Goal: Navigation & Orientation: Understand site structure

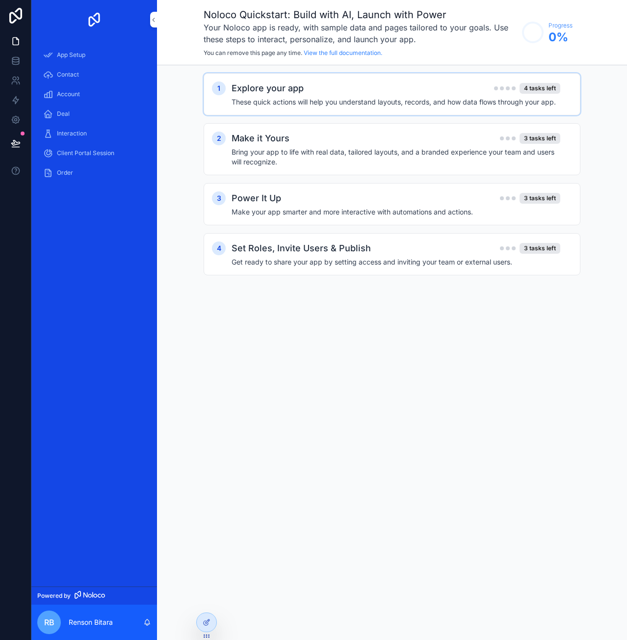
click at [478, 100] on h4 "These quick actions will help you understand layouts, records, and how data flo…" at bounding box center [396, 102] width 329 height 10
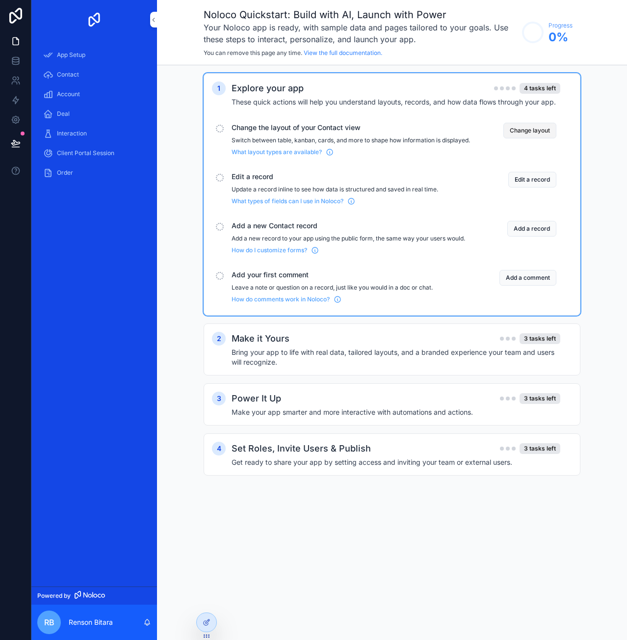
click at [525, 132] on button "Change layout" at bounding box center [529, 131] width 53 height 16
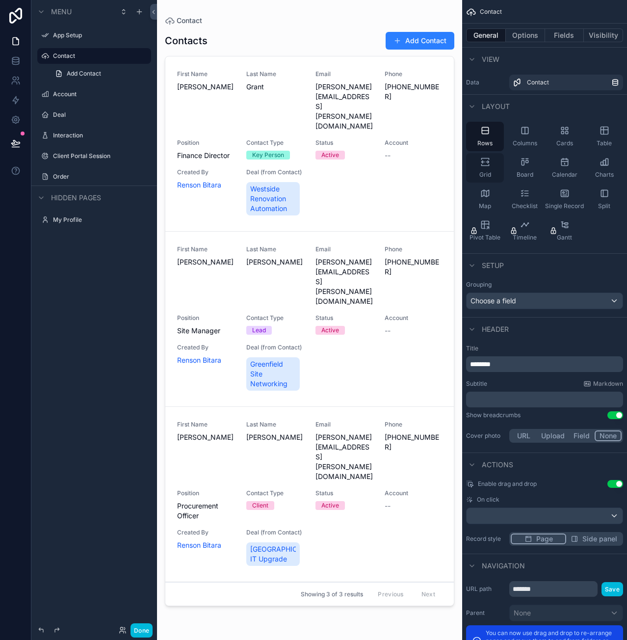
click at [486, 173] on span "Grid" at bounding box center [485, 175] width 12 height 8
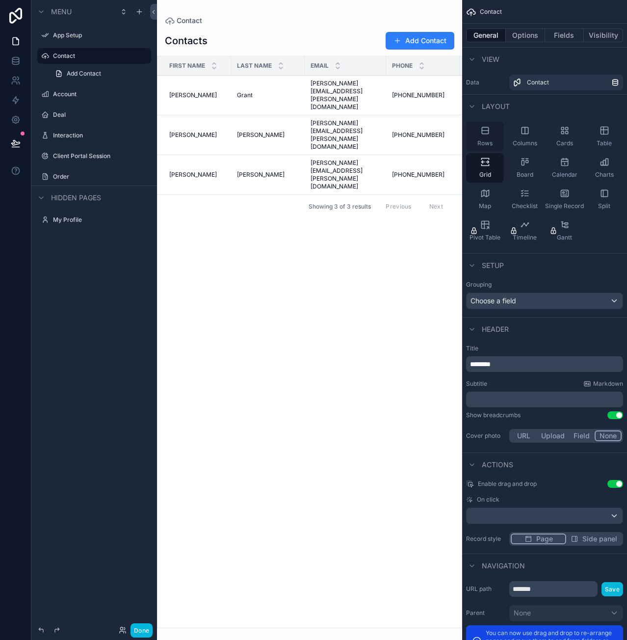
click at [489, 141] on span "Rows" at bounding box center [484, 143] width 15 height 8
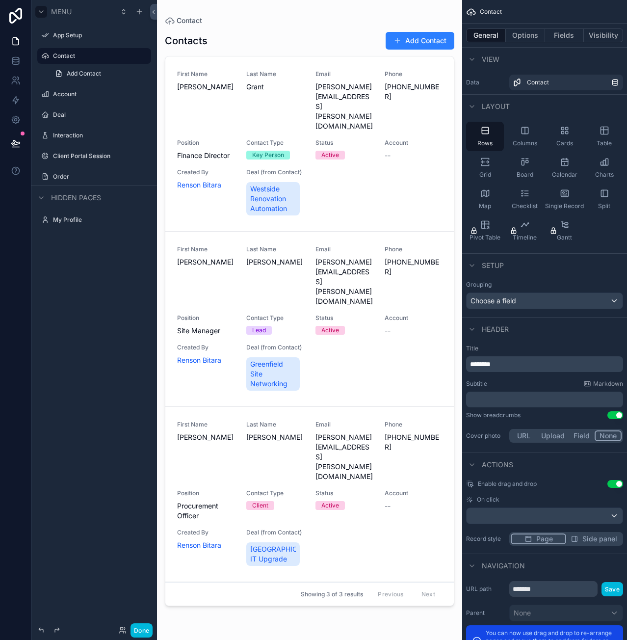
click at [43, 7] on div "scrollable content" at bounding box center [41, 12] width 12 height 12
click at [47, 13] on div "Menu" at bounding box center [53, 12] width 36 height 12
click at [15, 60] on icon at bounding box center [15, 58] width 6 height 2
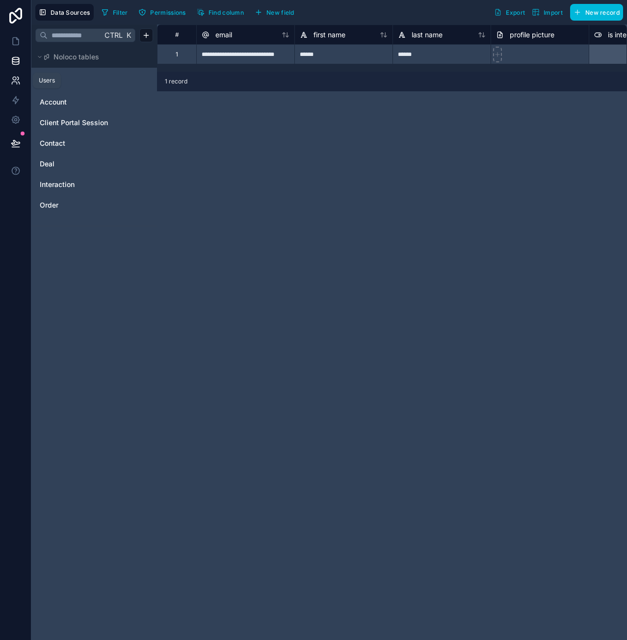
click at [12, 84] on icon at bounding box center [16, 81] width 10 height 10
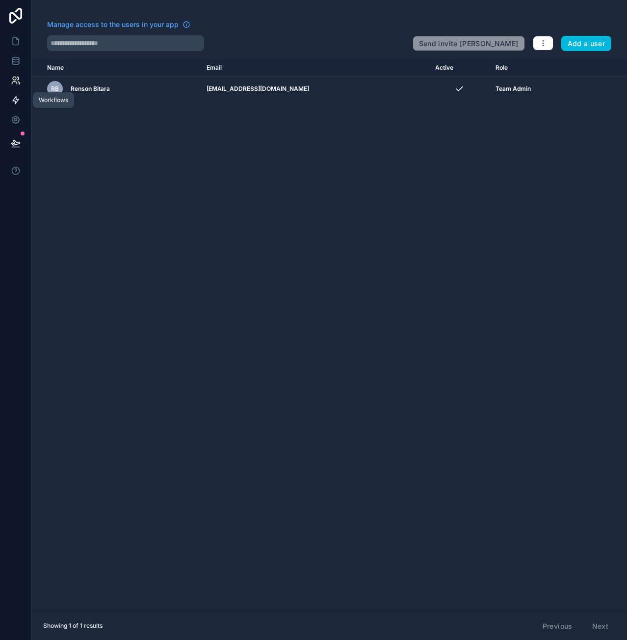
click at [17, 96] on icon at bounding box center [16, 100] width 10 height 10
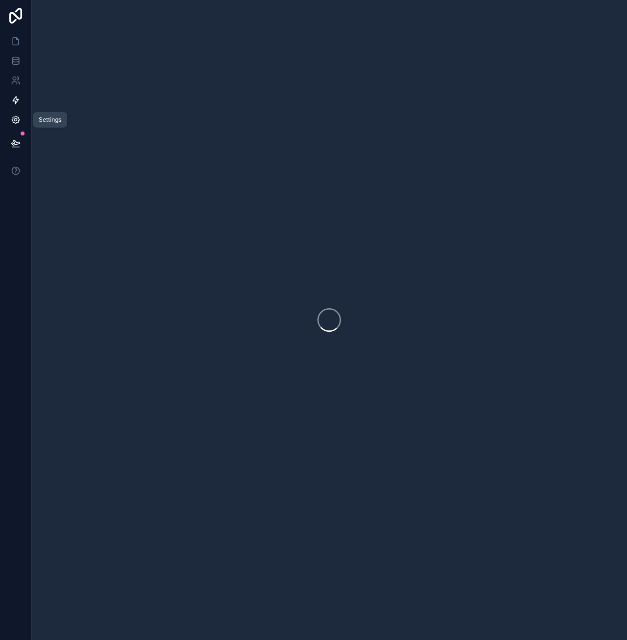
click at [13, 115] on icon at bounding box center [16, 120] width 10 height 10
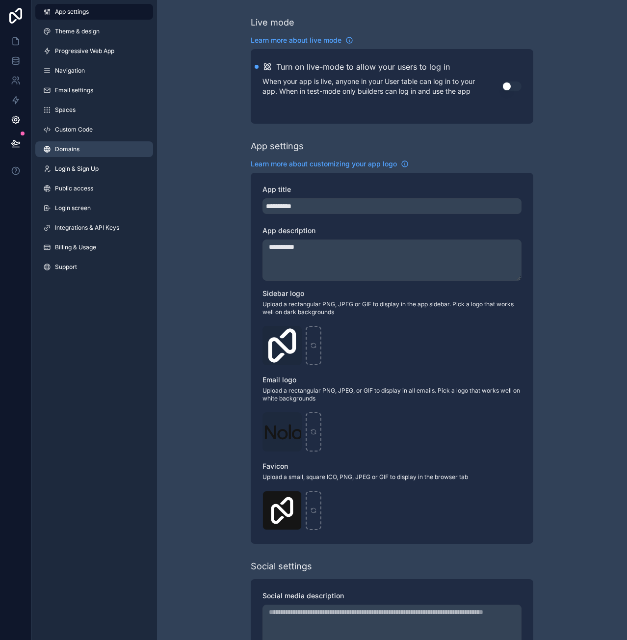
click at [92, 155] on link "Domains" at bounding box center [94, 149] width 118 height 16
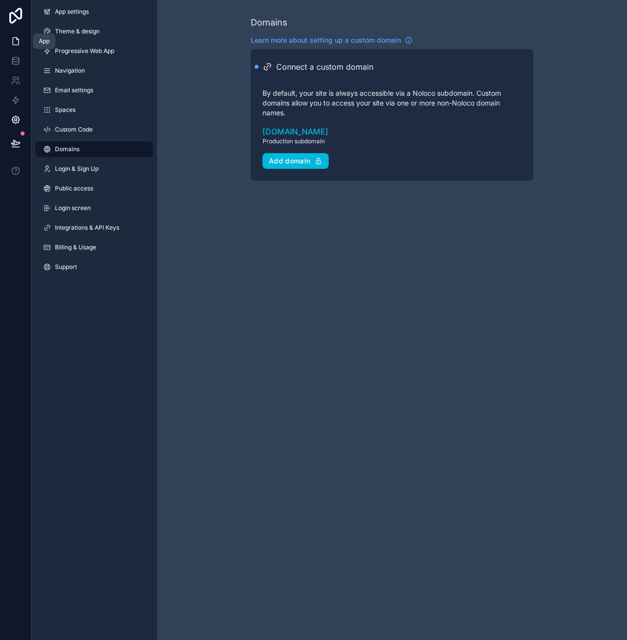
click at [19, 49] on link at bounding box center [15, 41] width 31 height 20
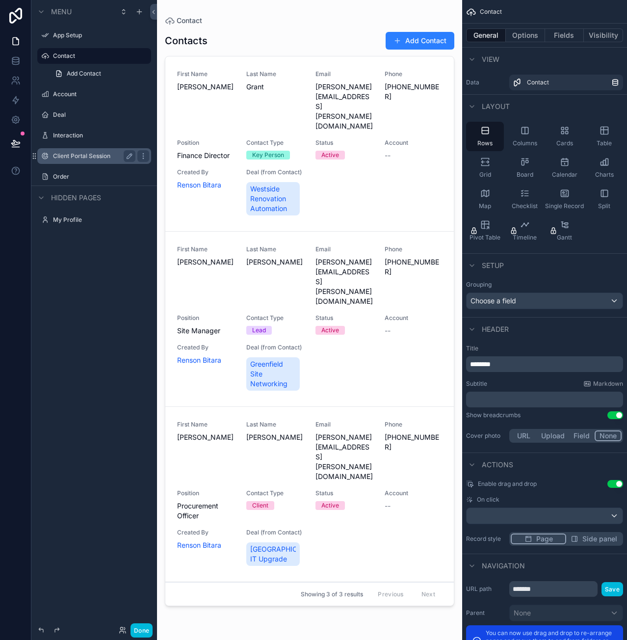
click at [95, 154] on label "Client Portal Session" at bounding box center [92, 156] width 78 height 8
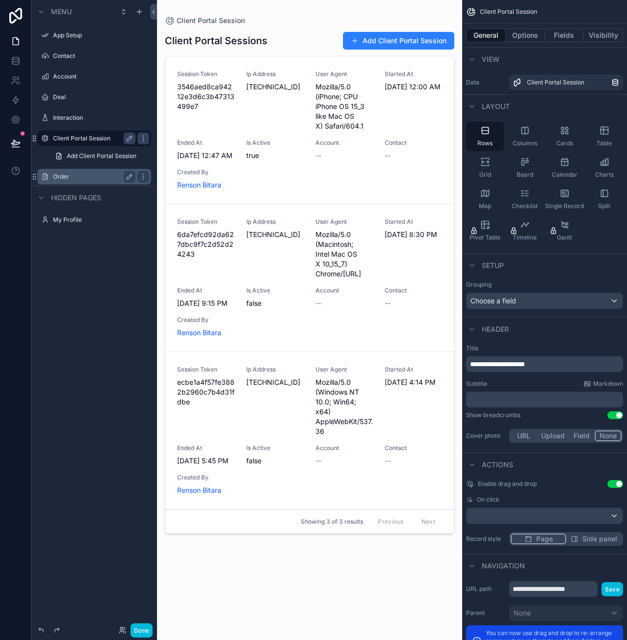
click at [78, 173] on label "Order" at bounding box center [92, 177] width 78 height 8
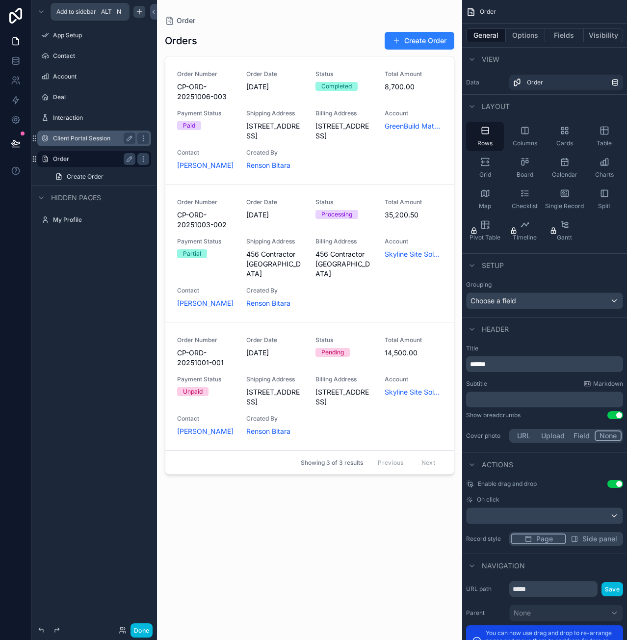
click at [138, 12] on icon "scrollable content" at bounding box center [139, 12] width 8 height 8
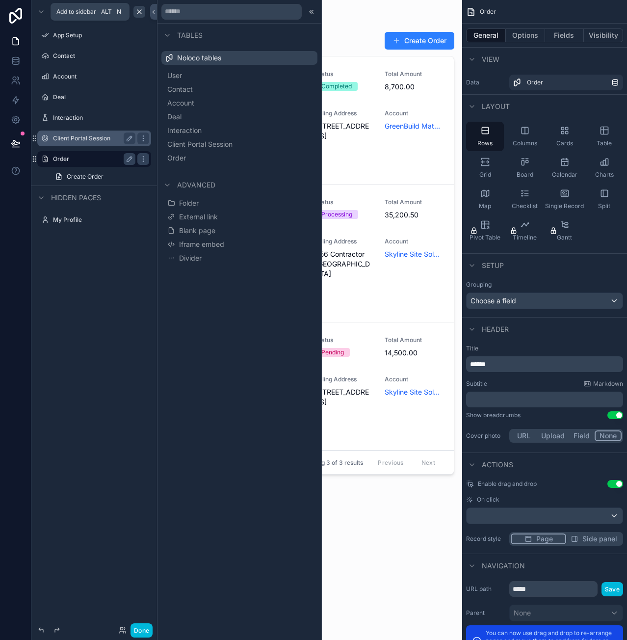
click at [138, 12] on icon "scrollable content" at bounding box center [139, 12] width 8 height 8
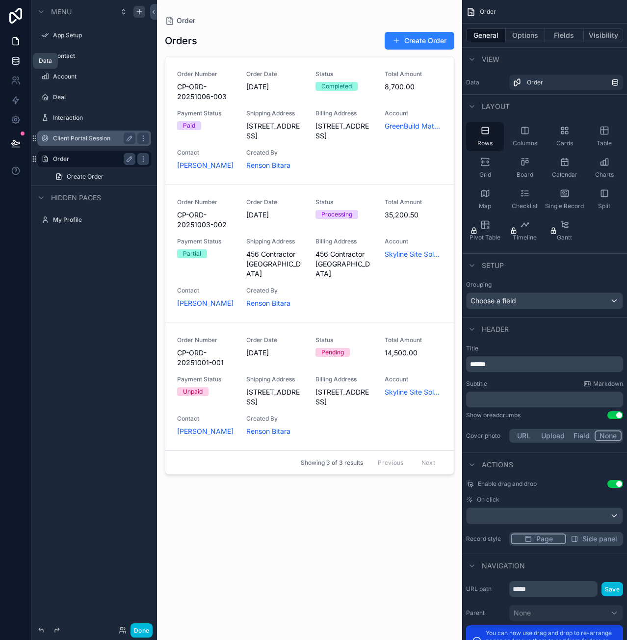
click at [11, 59] on icon at bounding box center [16, 61] width 10 height 10
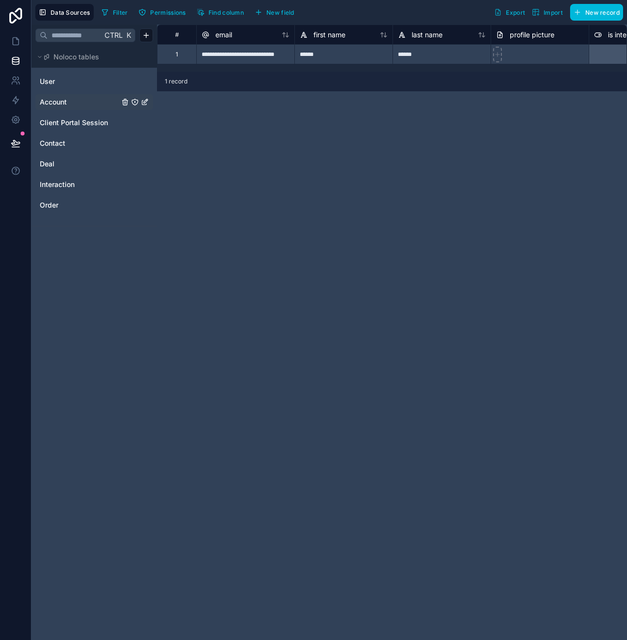
click at [87, 100] on link "Account" at bounding box center [79, 102] width 79 height 10
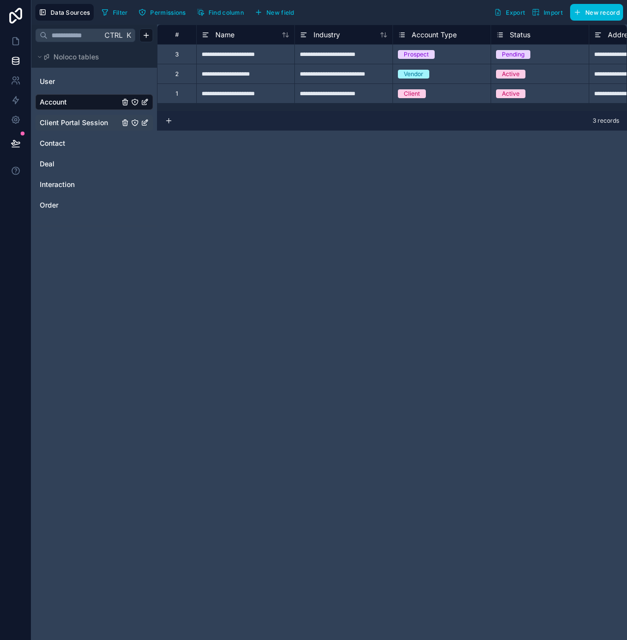
click at [92, 125] on span "Client Portal Session" at bounding box center [74, 123] width 68 height 10
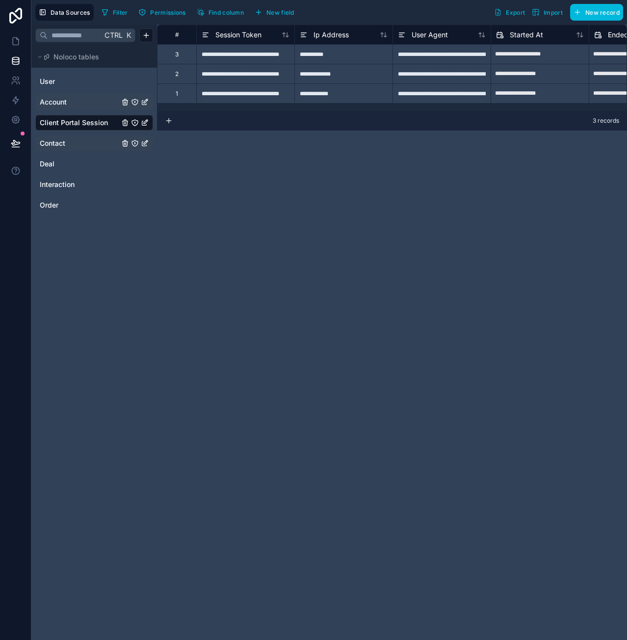
click at [84, 145] on link "Contact" at bounding box center [79, 143] width 79 height 10
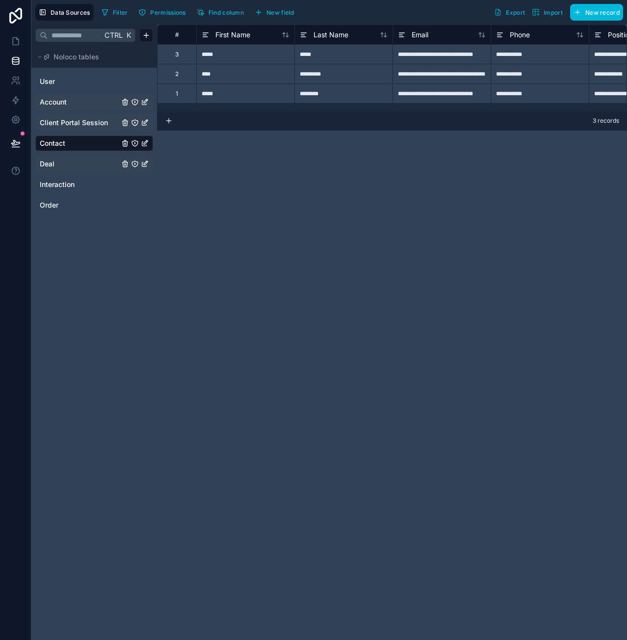
click at [79, 163] on link "Deal" at bounding box center [79, 164] width 79 height 10
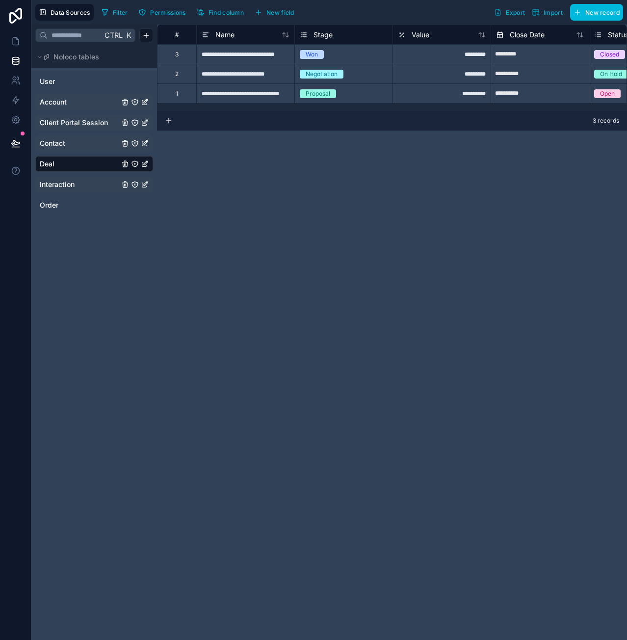
click at [83, 183] on link "Interaction" at bounding box center [79, 185] width 79 height 10
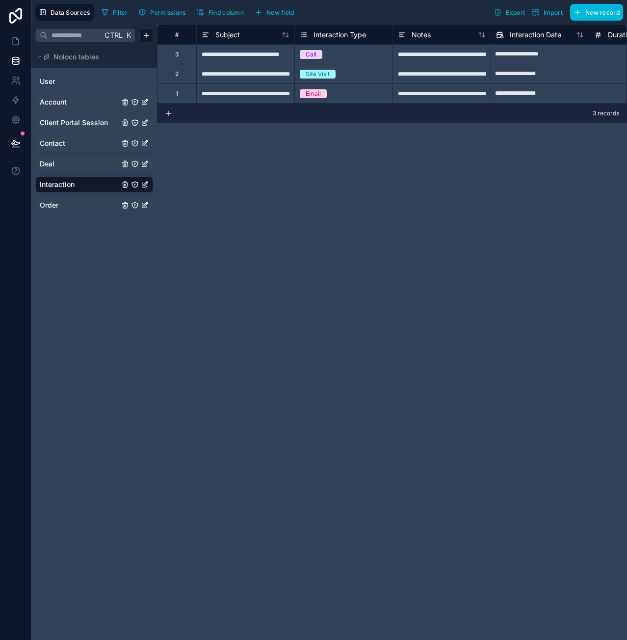
click at [75, 204] on link "Order" at bounding box center [79, 205] width 79 height 10
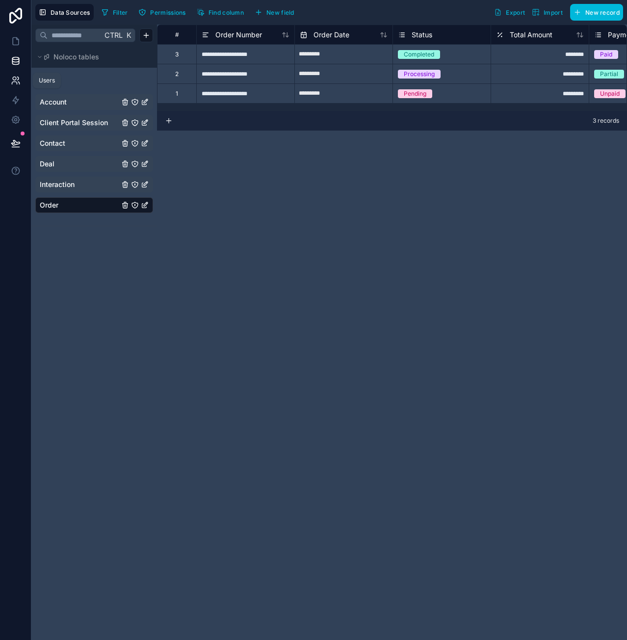
click at [16, 83] on icon at bounding box center [16, 81] width 10 height 10
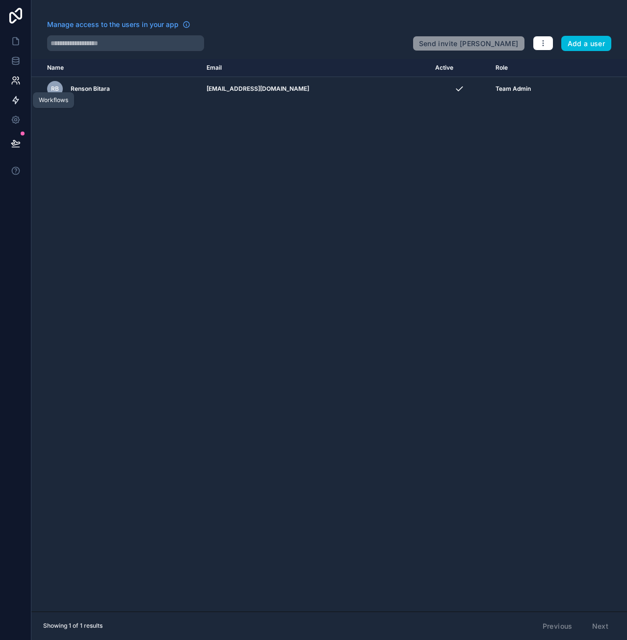
click at [16, 101] on icon at bounding box center [16, 100] width 10 height 10
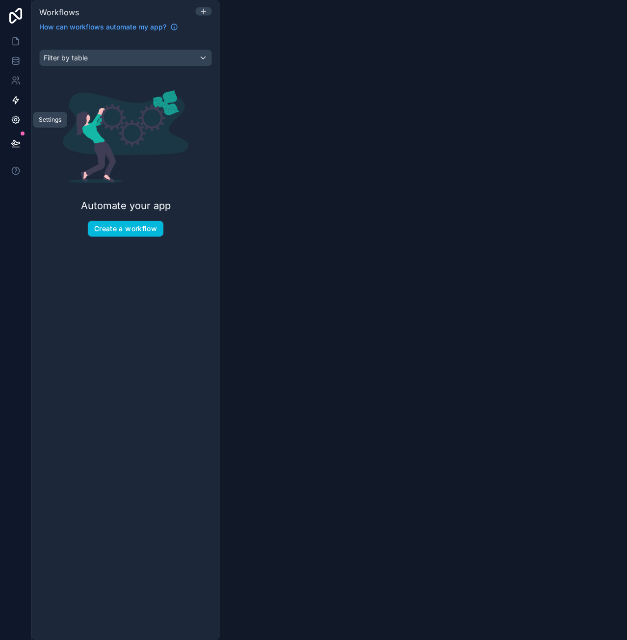
click at [15, 117] on icon at bounding box center [15, 119] width 7 height 7
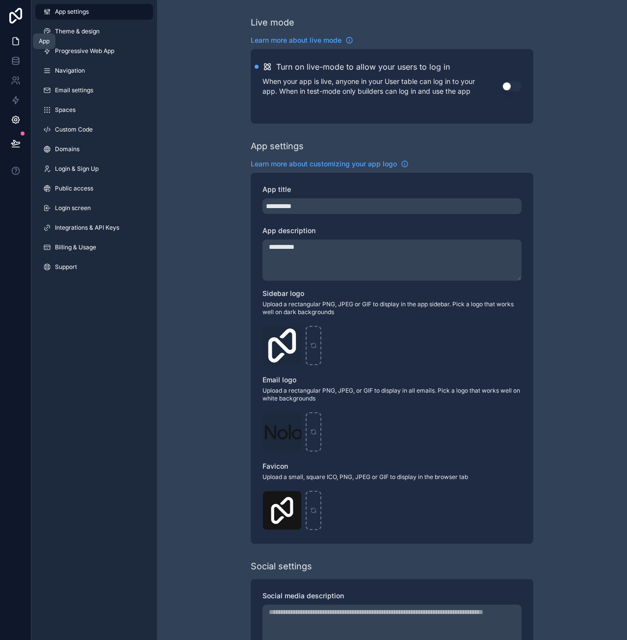
click at [20, 36] on link at bounding box center [15, 41] width 31 height 20
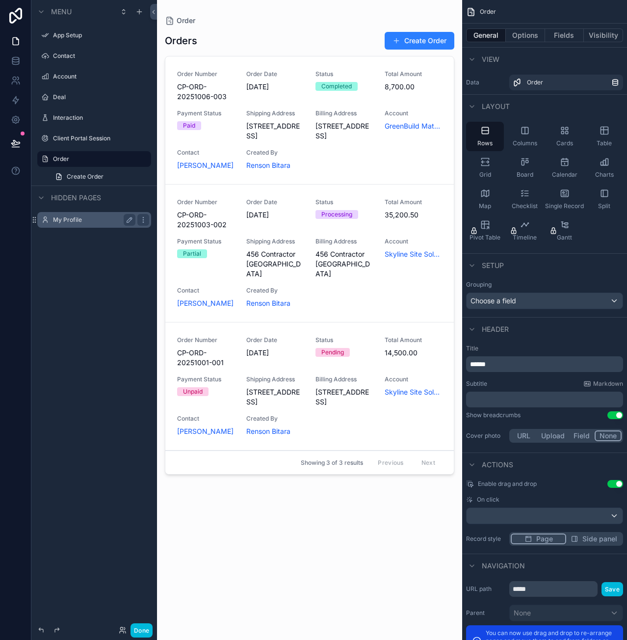
click at [77, 218] on label "My Profile" at bounding box center [92, 220] width 78 height 8
